Goal: Task Accomplishment & Management: Manage account settings

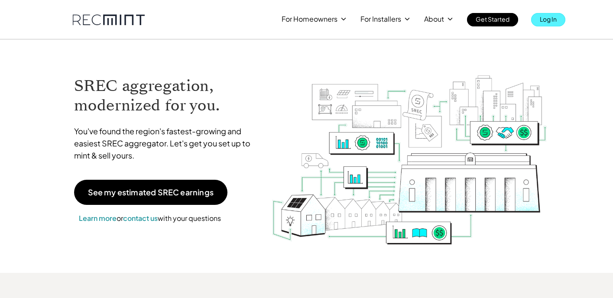
click at [542, 25] on link "Log In" at bounding box center [548, 19] width 34 height 13
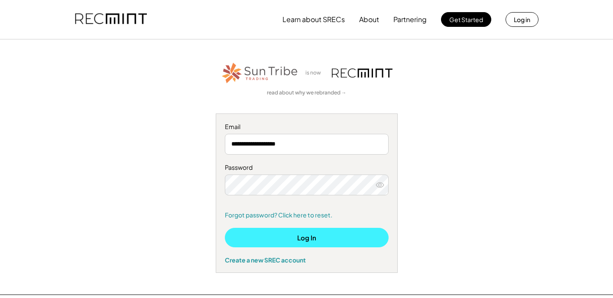
click at [281, 233] on button "Log In" at bounding box center [307, 237] width 164 height 19
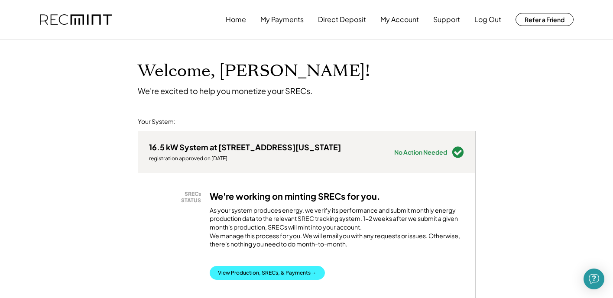
click at [274, 278] on button "View Production, SRECs, & Payments →" at bounding box center [267, 273] width 115 height 14
